Goal: Information Seeking & Learning: Learn about a topic

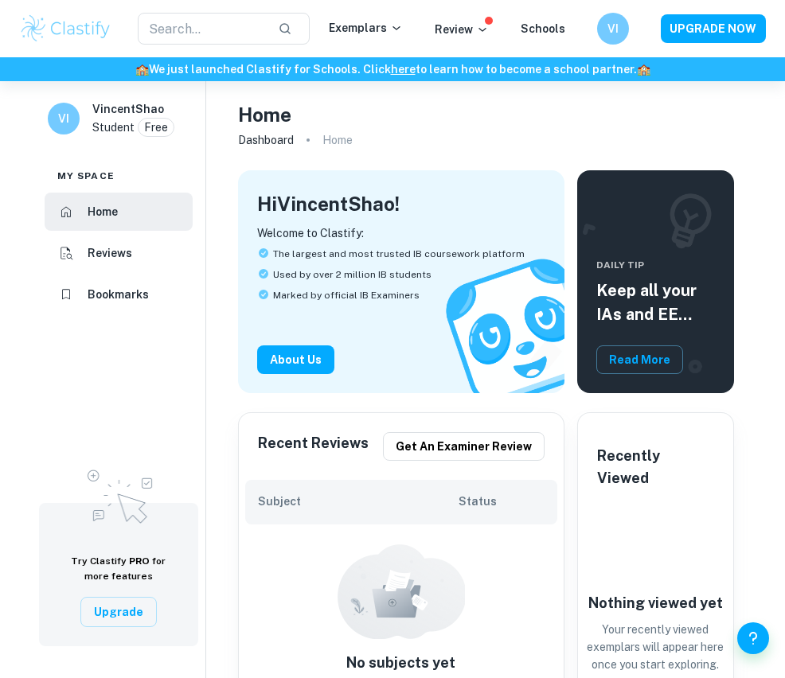
click at [376, 38] on div "Exemplars" at bounding box center [382, 28] width 106 height 19
click at [365, 24] on p "Exemplars" at bounding box center [366, 28] width 74 height 18
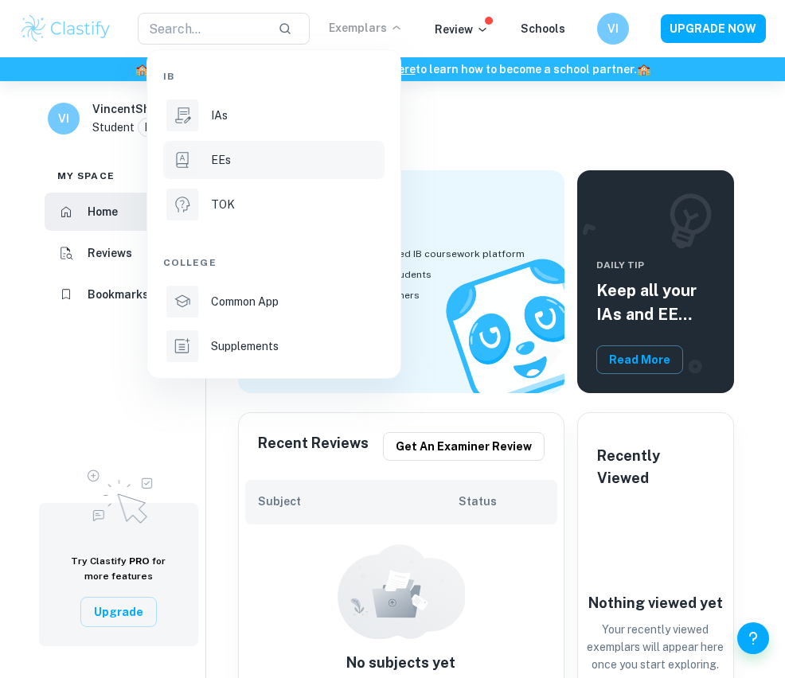
click at [275, 174] on li "EEs" at bounding box center [273, 160] width 221 height 38
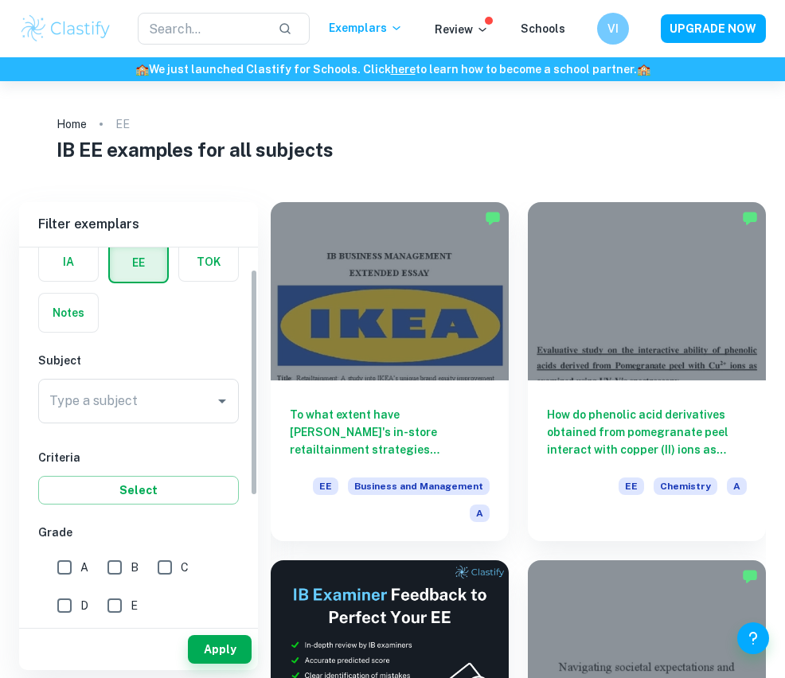
scroll to position [84, 0]
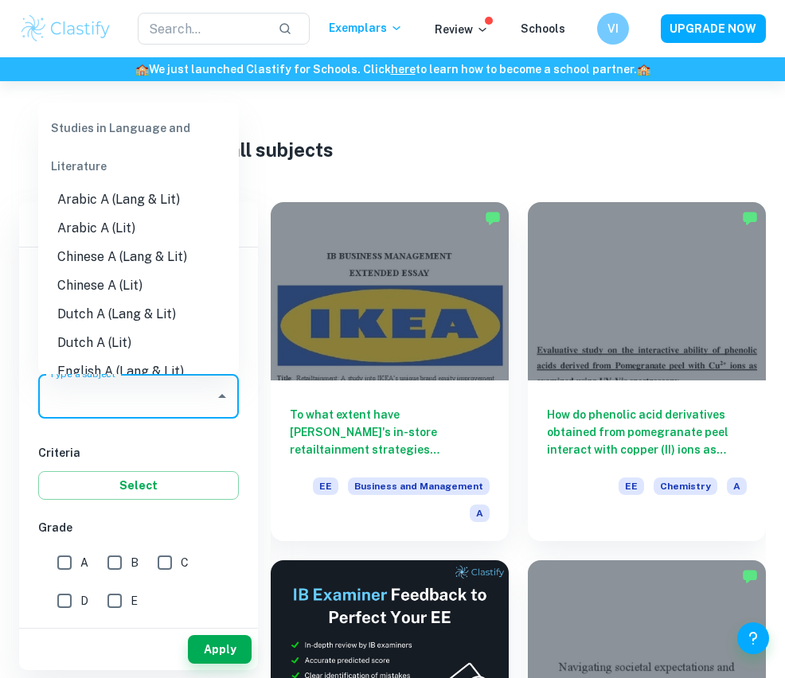
click at [133, 396] on input "Type a subject" at bounding box center [126, 396] width 162 height 30
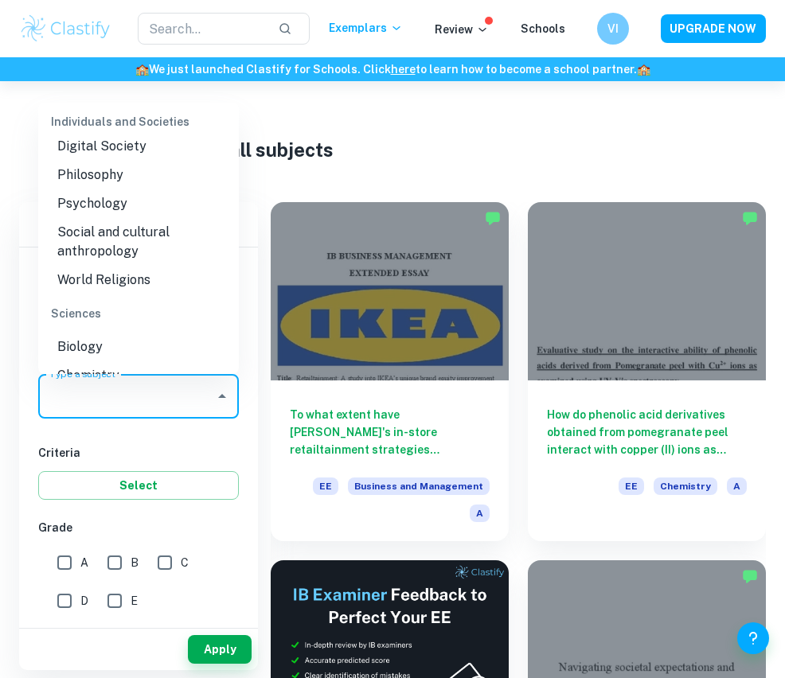
scroll to position [1727, 0]
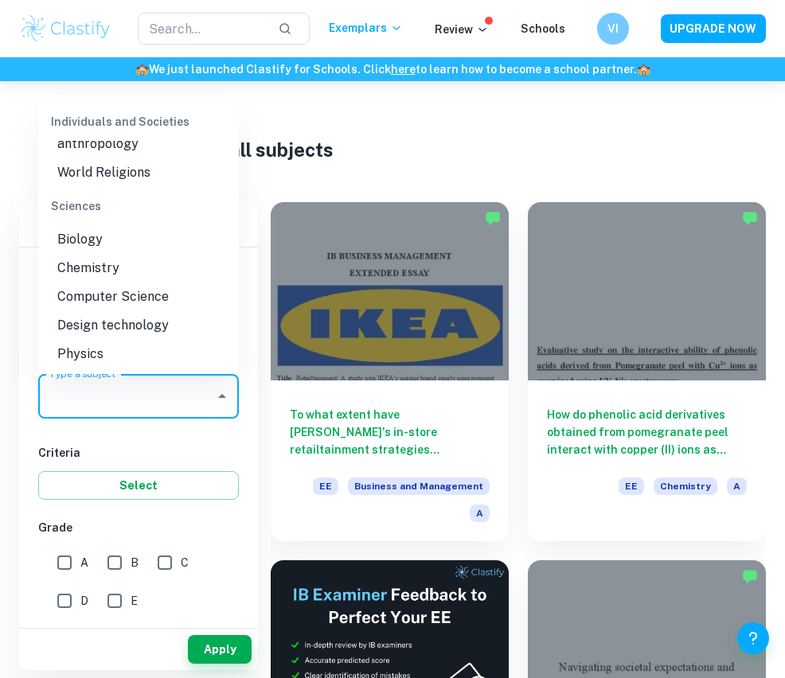
click at [68, 225] on li "Biology" at bounding box center [138, 239] width 201 height 29
type input "Biology"
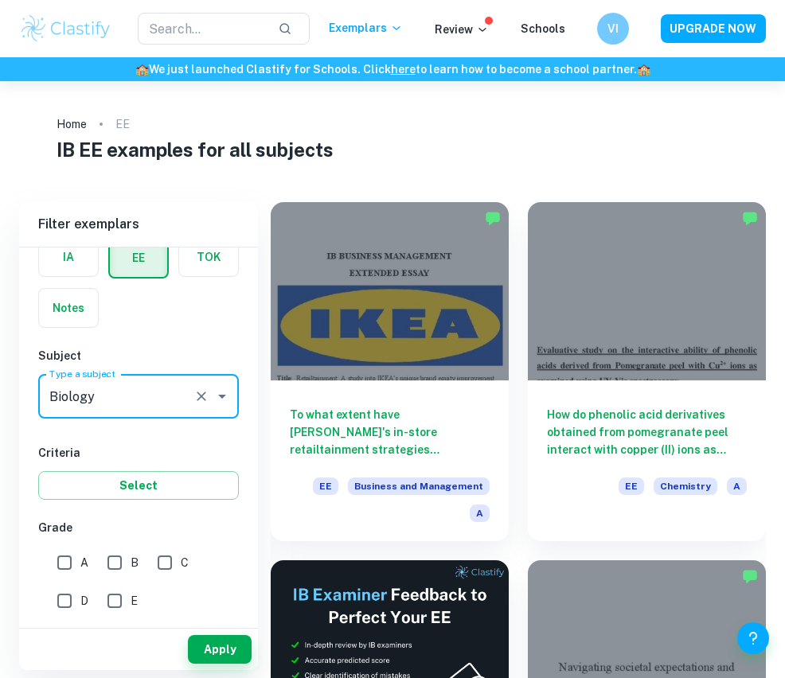
scroll to position [156, 0]
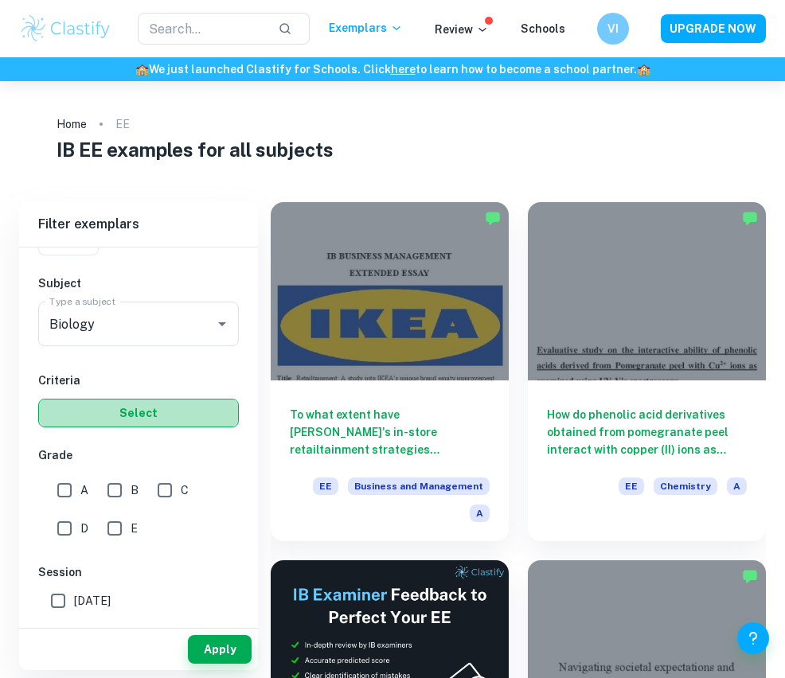
click at [103, 412] on button "Select" at bounding box center [138, 413] width 201 height 29
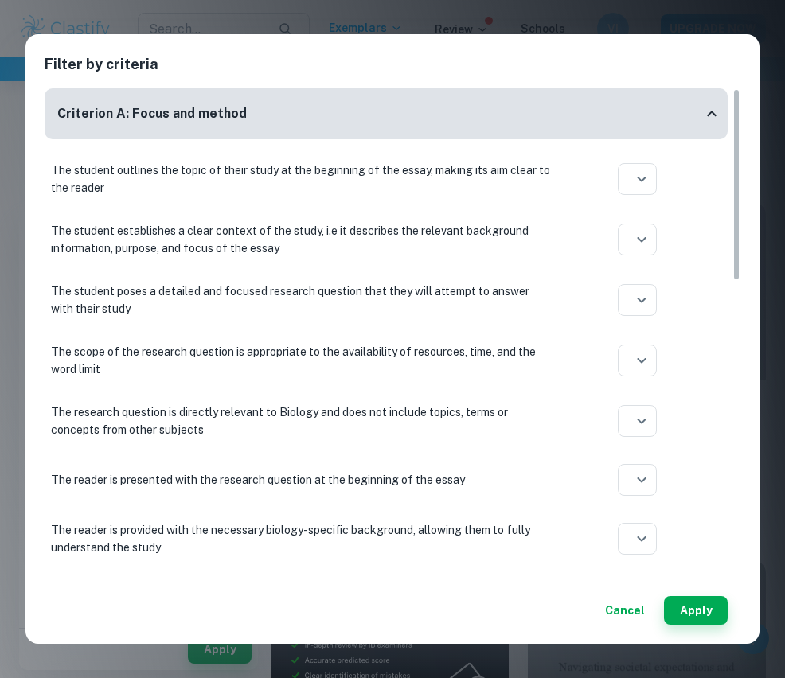
click at [632, 619] on button "Cancel" at bounding box center [625, 610] width 53 height 29
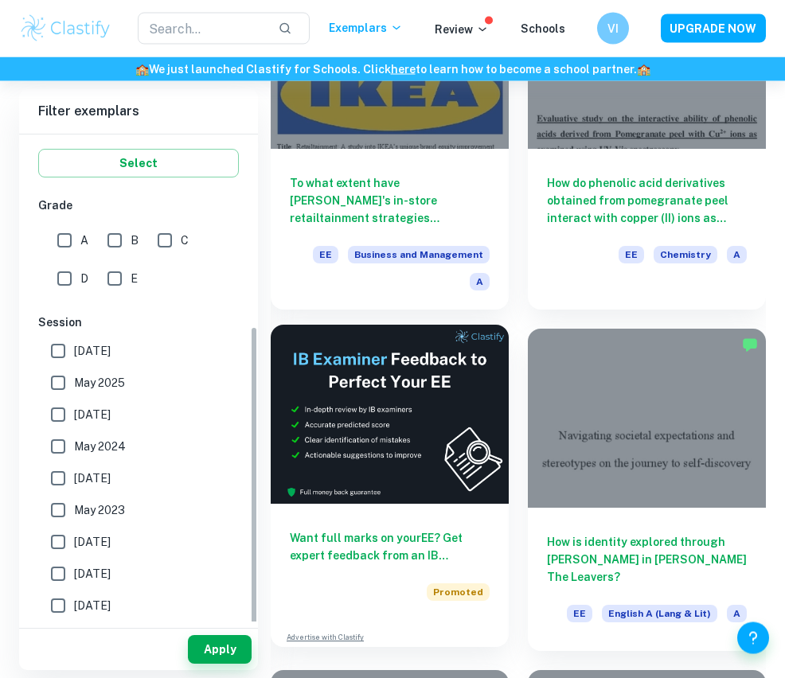
scroll to position [240, 0]
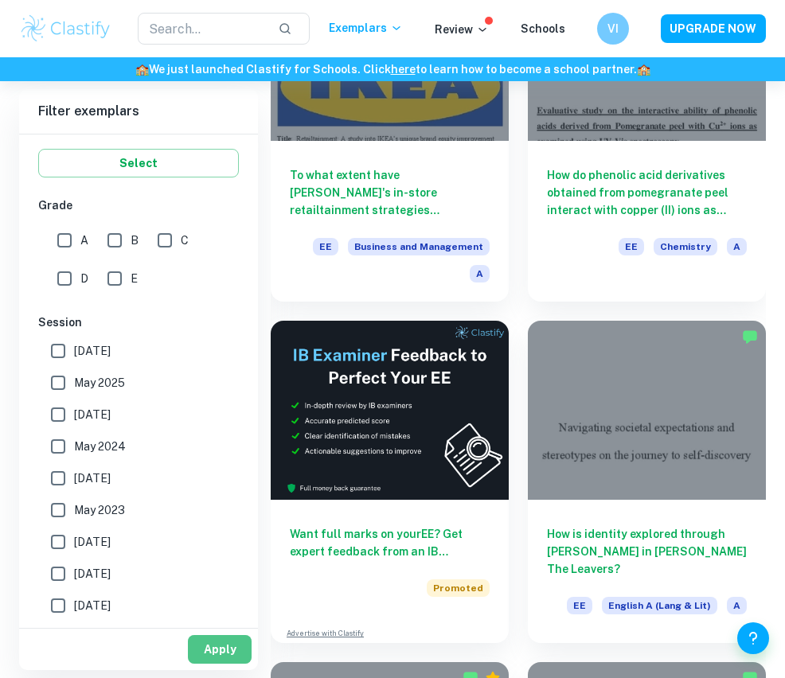
click at [238, 664] on button "Apply" at bounding box center [220, 649] width 64 height 29
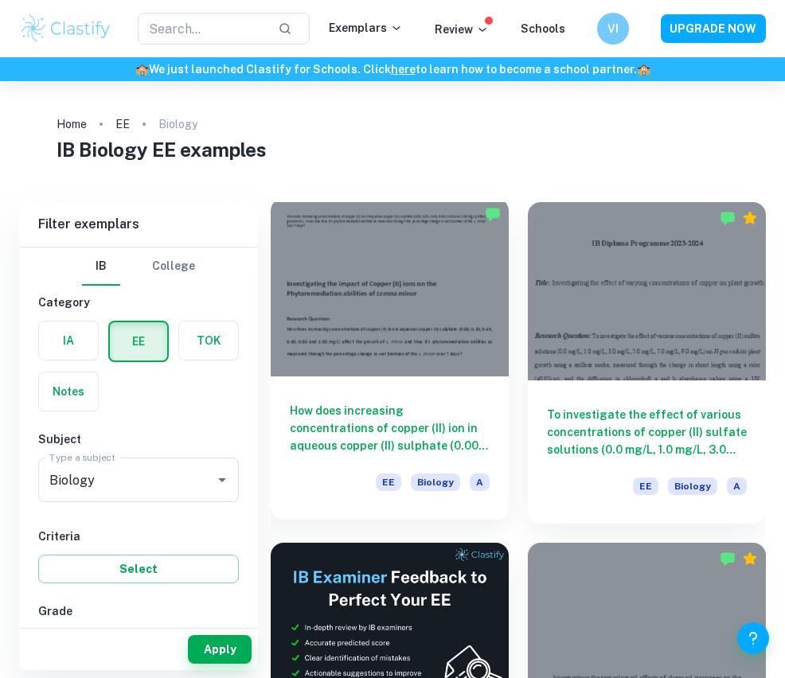
click at [415, 390] on div "How does increasing concentrations of copper (II) ion in aqueous copper (II) su…" at bounding box center [390, 447] width 238 height 143
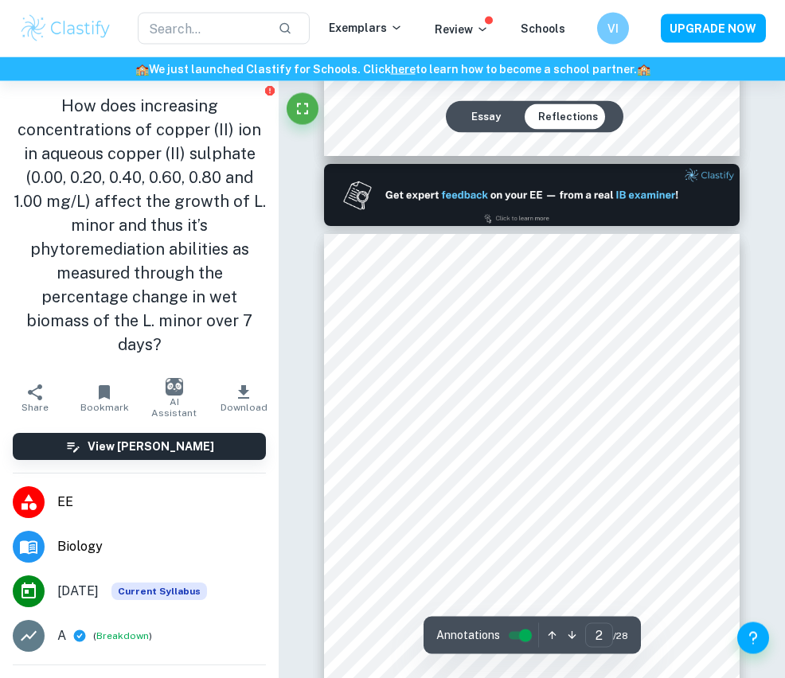
scroll to position [479, 0]
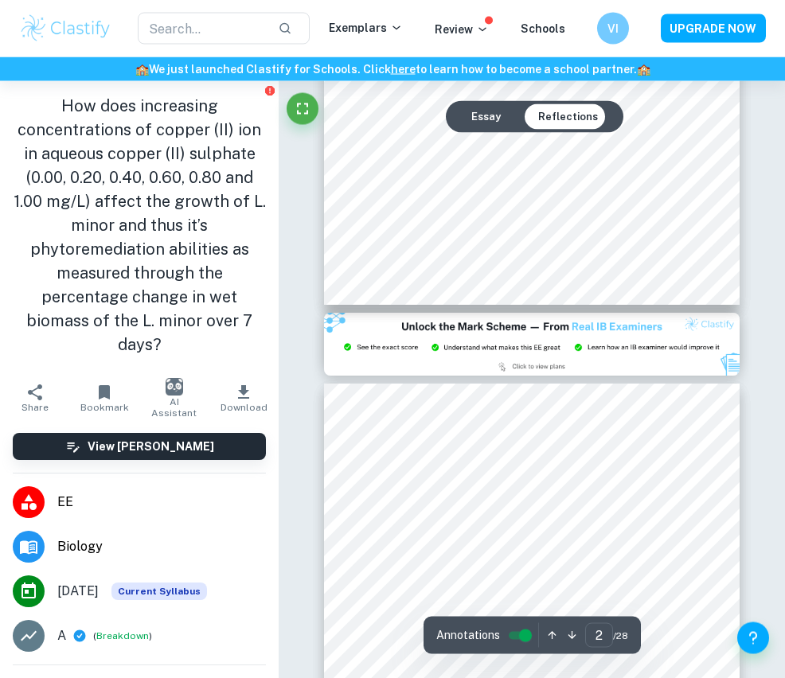
type input "3"
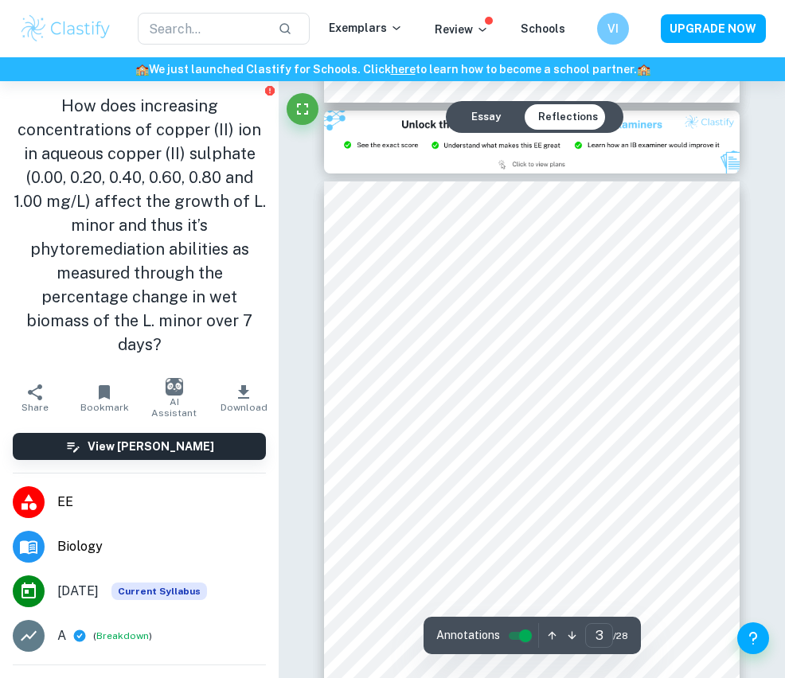
scroll to position [1212, 0]
